Goal: Task Accomplishment & Management: Use online tool/utility

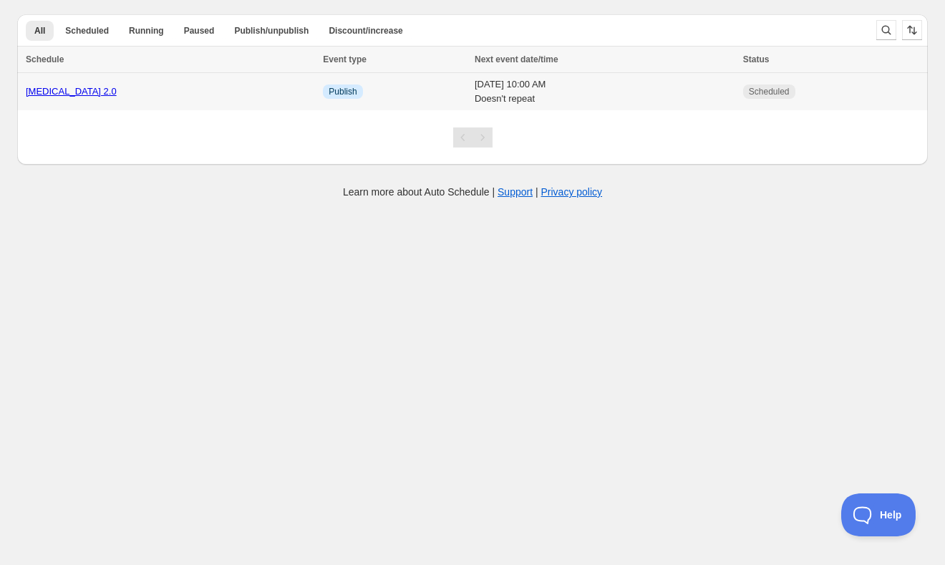
click at [36, 88] on link "[MEDICAL_DATA] 2.0" at bounding box center [71, 91] width 91 height 11
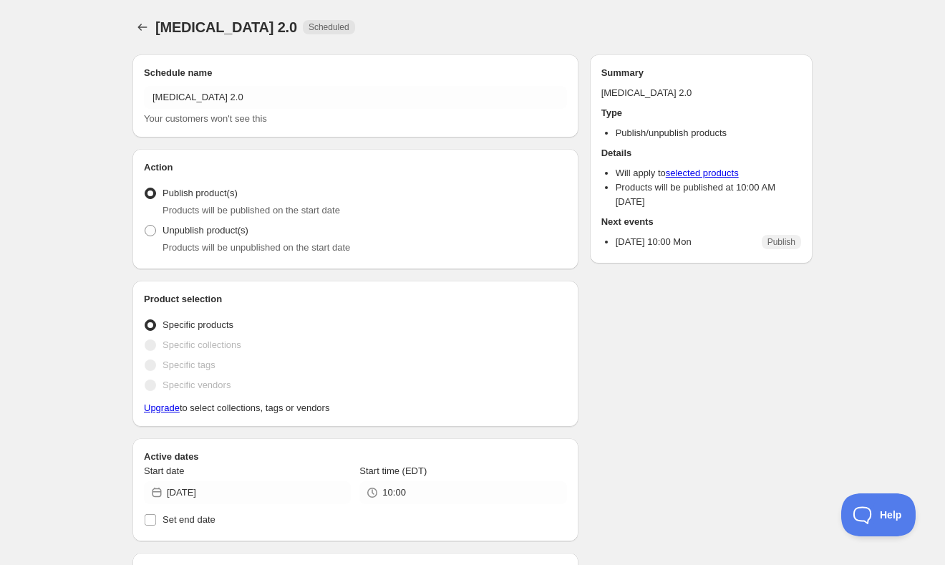
radio input "true"
checkbox input "true"
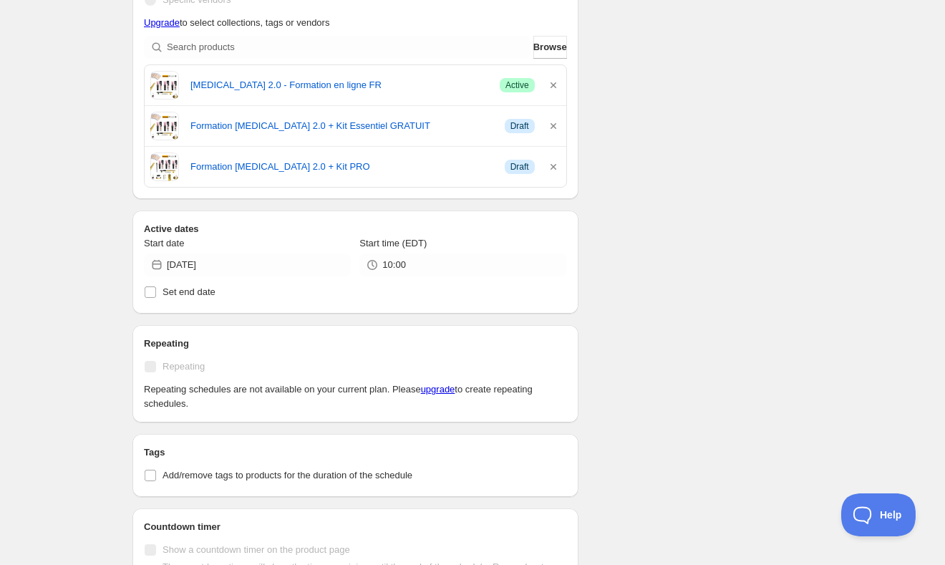
scroll to position [393, 0]
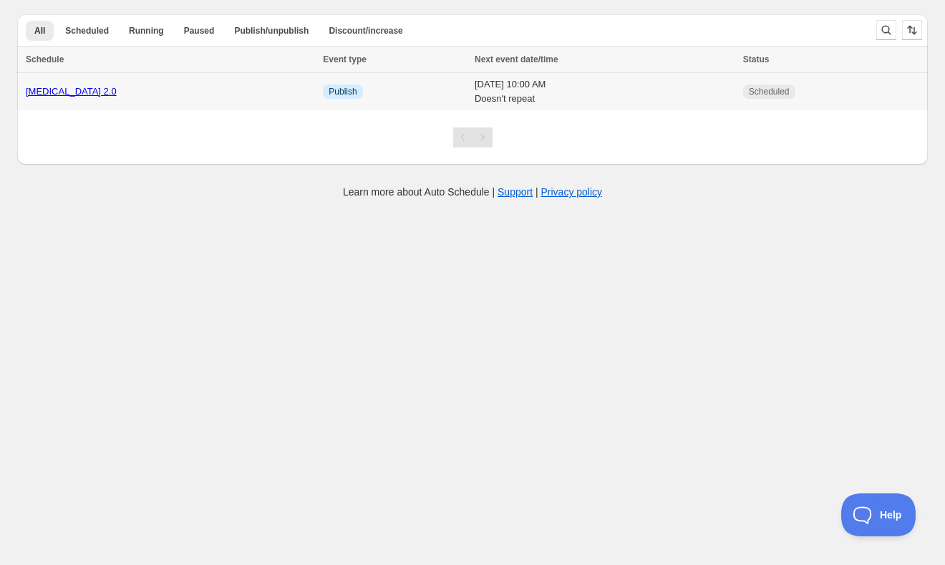
click at [70, 88] on link "[MEDICAL_DATA] 2.0" at bounding box center [71, 91] width 91 height 11
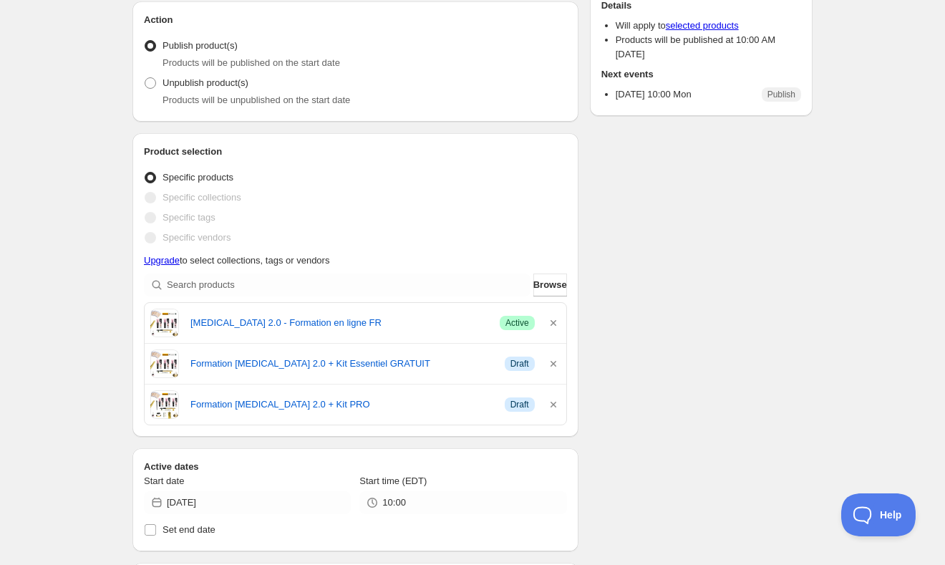
scroll to position [152, 0]
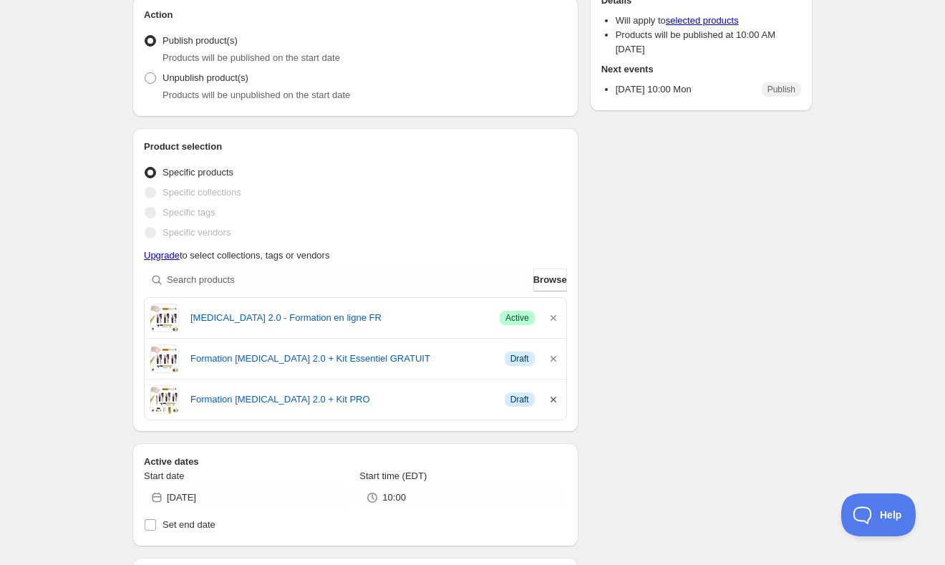
click at [555, 397] on icon "button" at bounding box center [553, 399] width 14 height 14
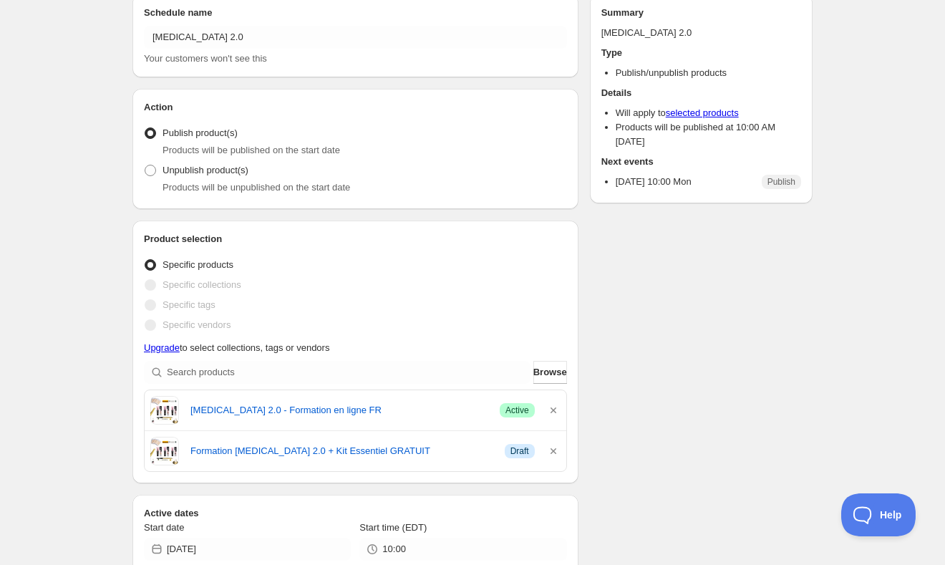
scroll to position [0, 0]
